Goal: Task Accomplishment & Management: Understand process/instructions

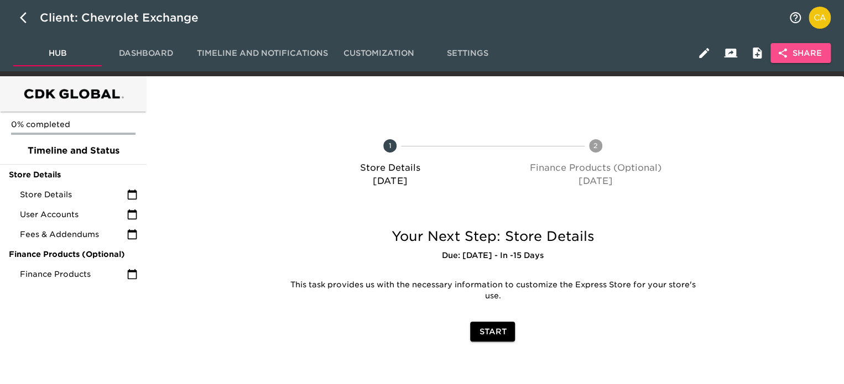
click at [808, 53] on span "Share" at bounding box center [800, 53] width 43 height 14
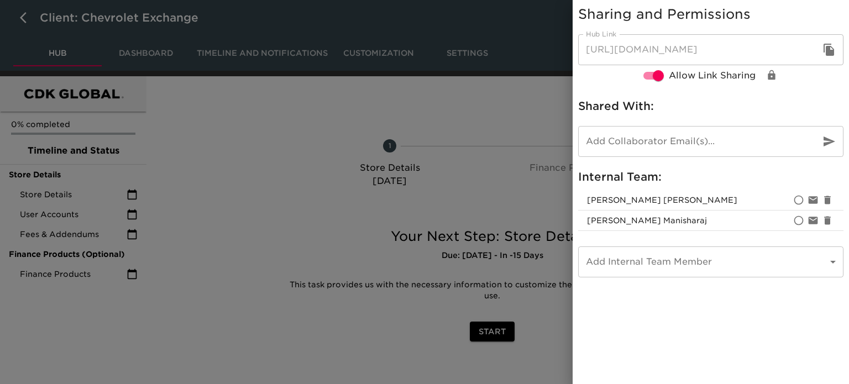
click at [451, 96] on div at bounding box center [424, 192] width 849 height 384
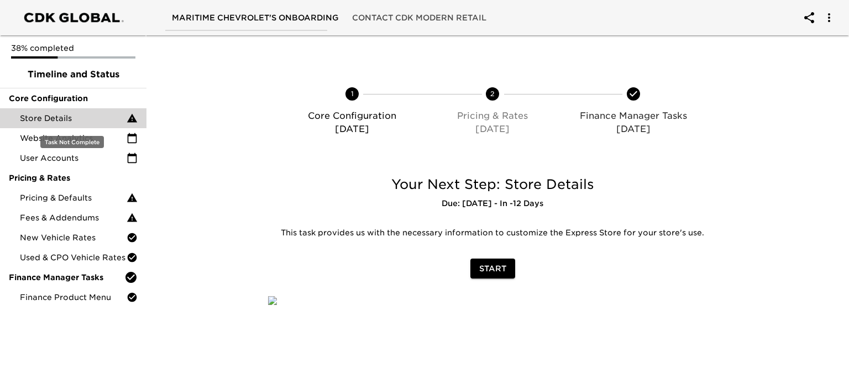
click at [49, 112] on div "Store Details" at bounding box center [73, 118] width 147 height 20
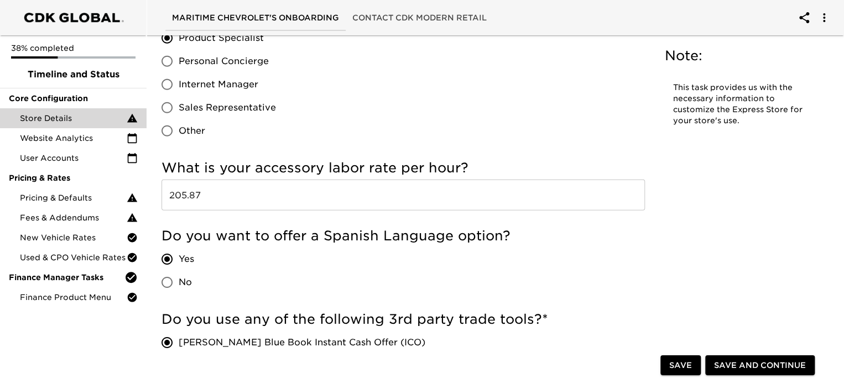
scroll to position [1548, 0]
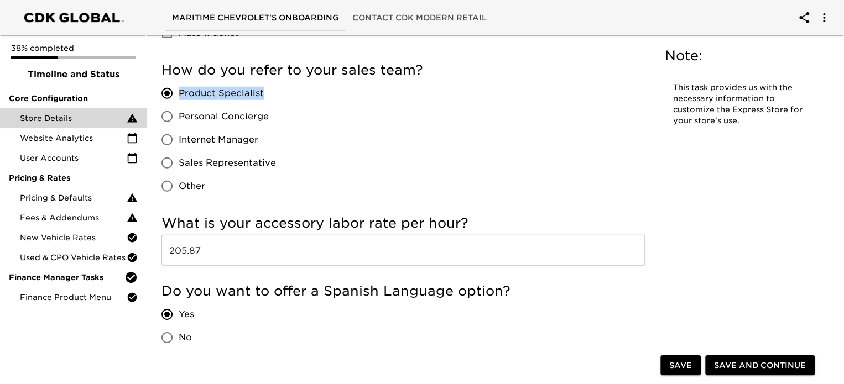
drag, startPoint x: 270, startPoint y: 95, endPoint x: 181, endPoint y: 92, distance: 89.1
click at [181, 92] on label "Product Specialist" at bounding box center [215, 93] width 121 height 23
copy span "Product Specialist"
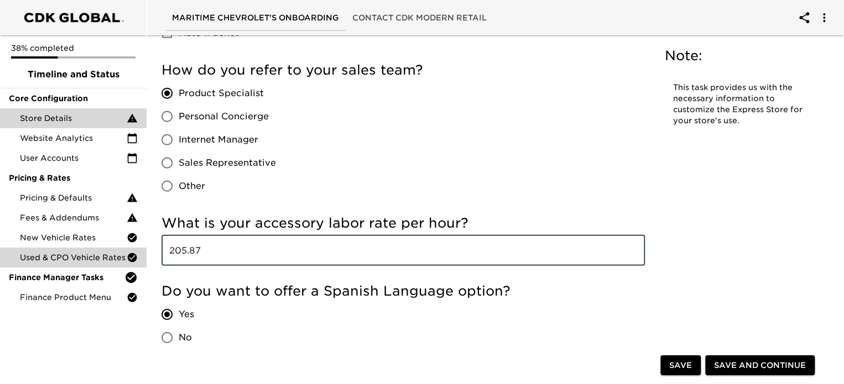
drag, startPoint x: 208, startPoint y: 249, endPoint x: 137, endPoint y: 253, distance: 70.9
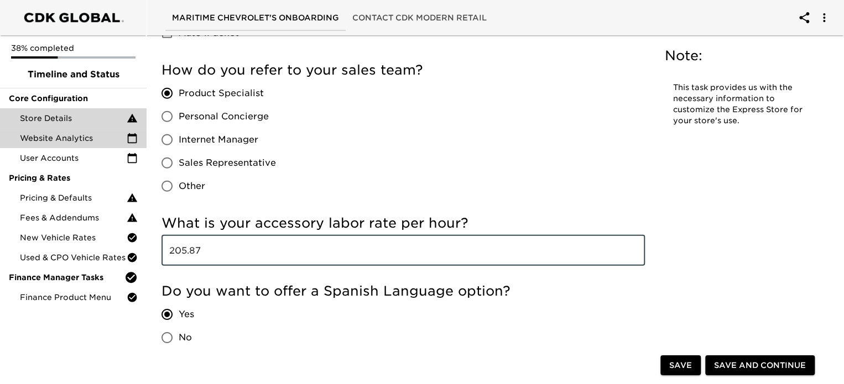
click at [73, 140] on span "Website Analytics" at bounding box center [73, 138] width 107 height 11
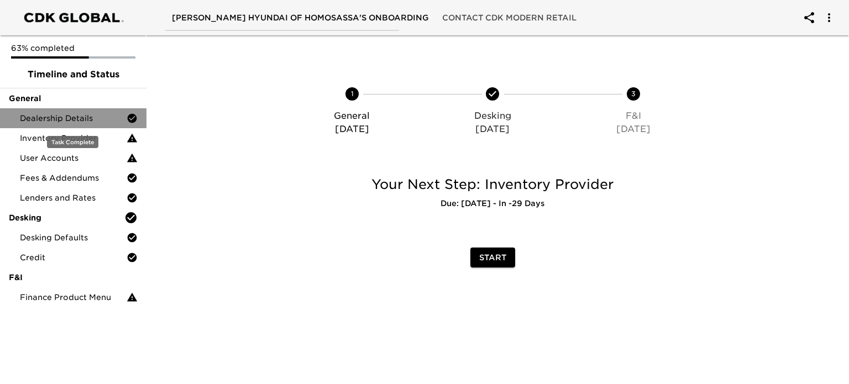
click at [80, 121] on span "Dealership Details" at bounding box center [73, 118] width 107 height 11
